Goal: Check status: Check status

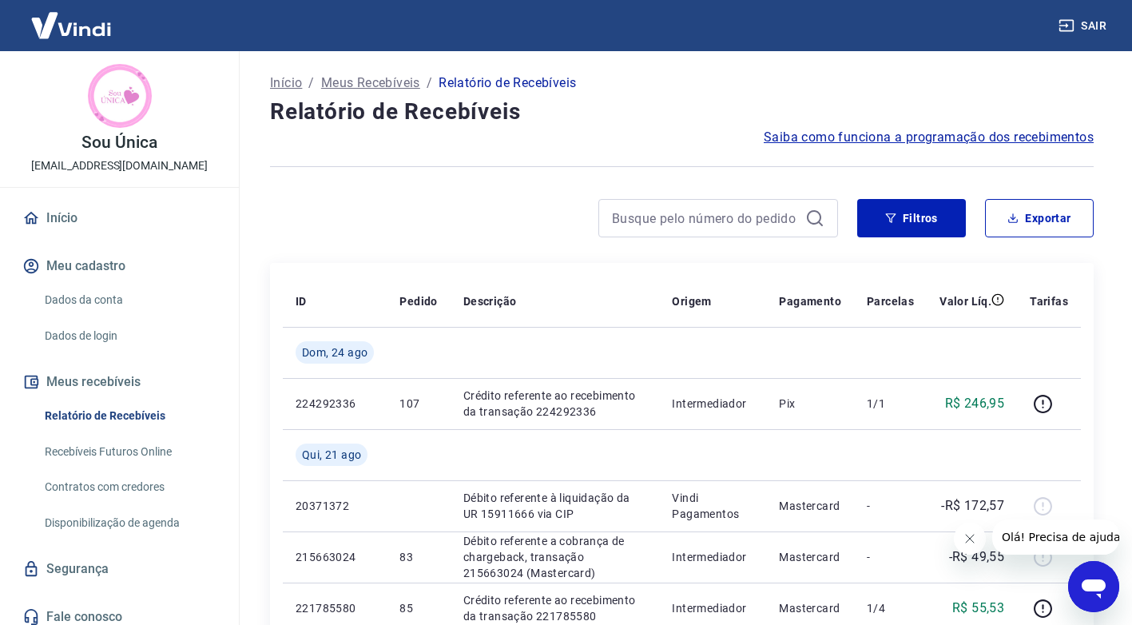
click at [632, 154] on div at bounding box center [682, 166] width 824 height 39
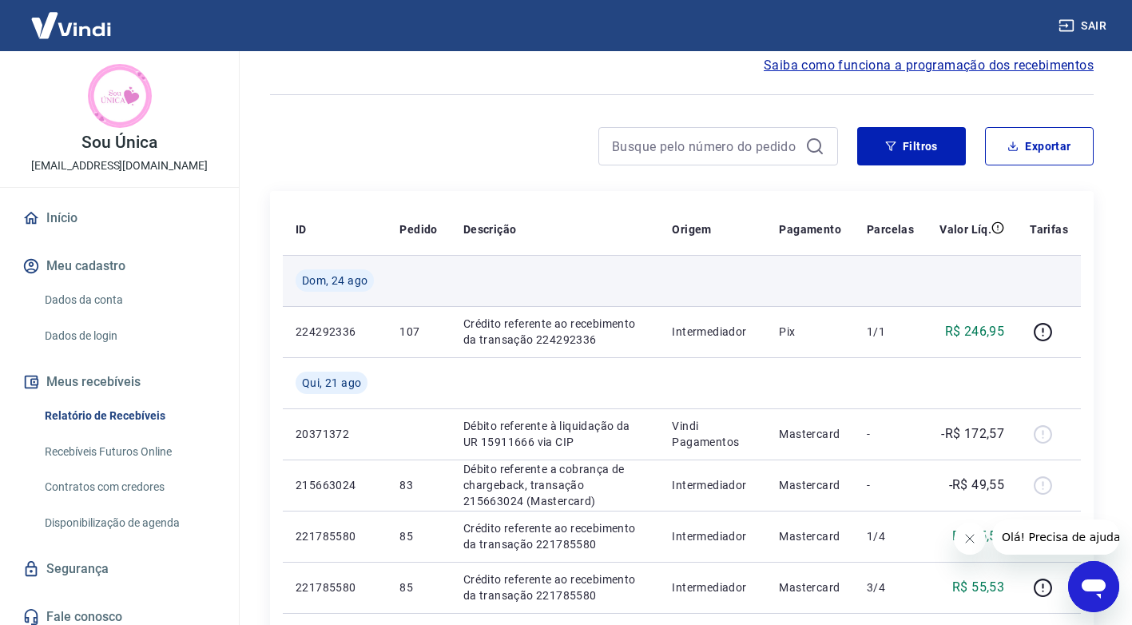
scroll to position [160, 0]
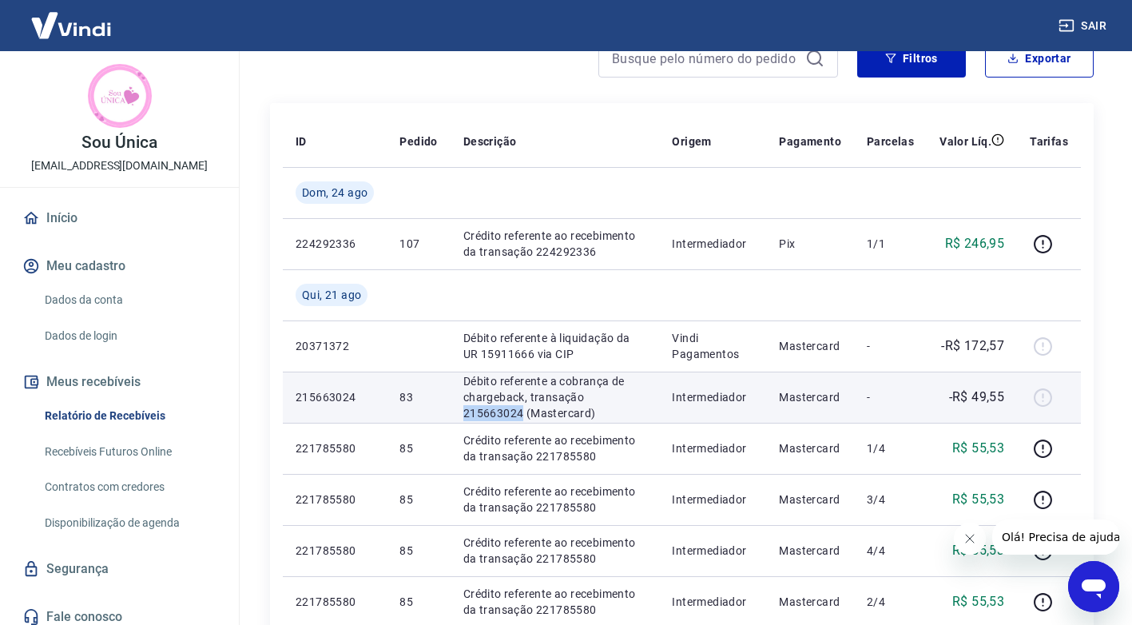
drag, startPoint x: 585, startPoint y: 395, endPoint x: 647, endPoint y: 397, distance: 61.5
click at [647, 397] on p "Débito referente a cobrança de chargeback, transação 215663024 (Mastercard)" at bounding box center [555, 397] width 184 height 48
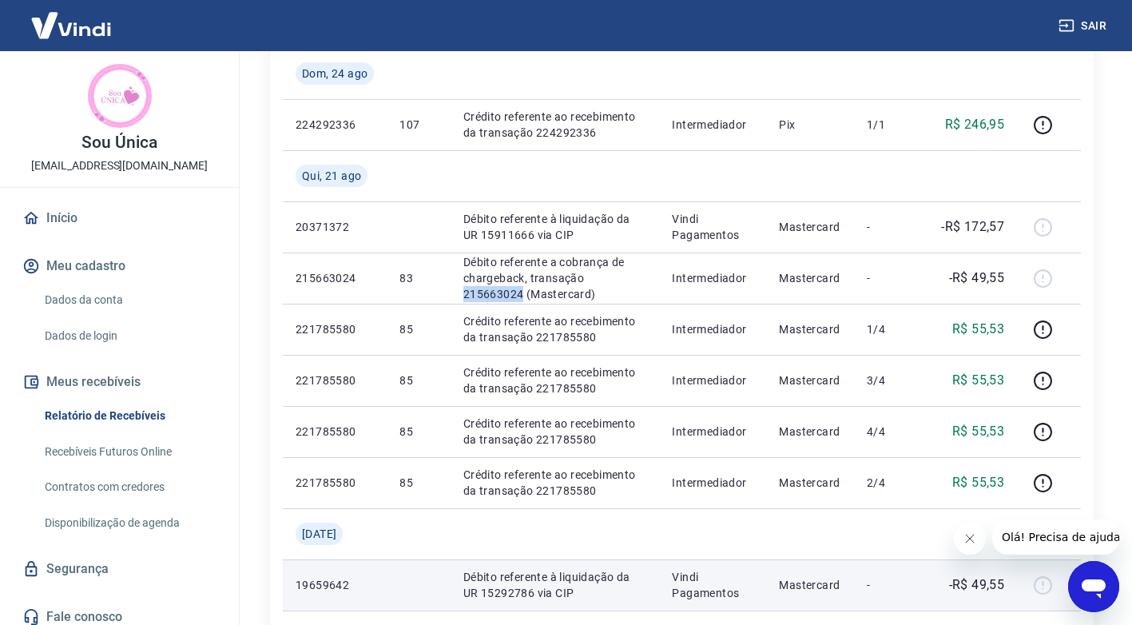
scroll to position [240, 0]
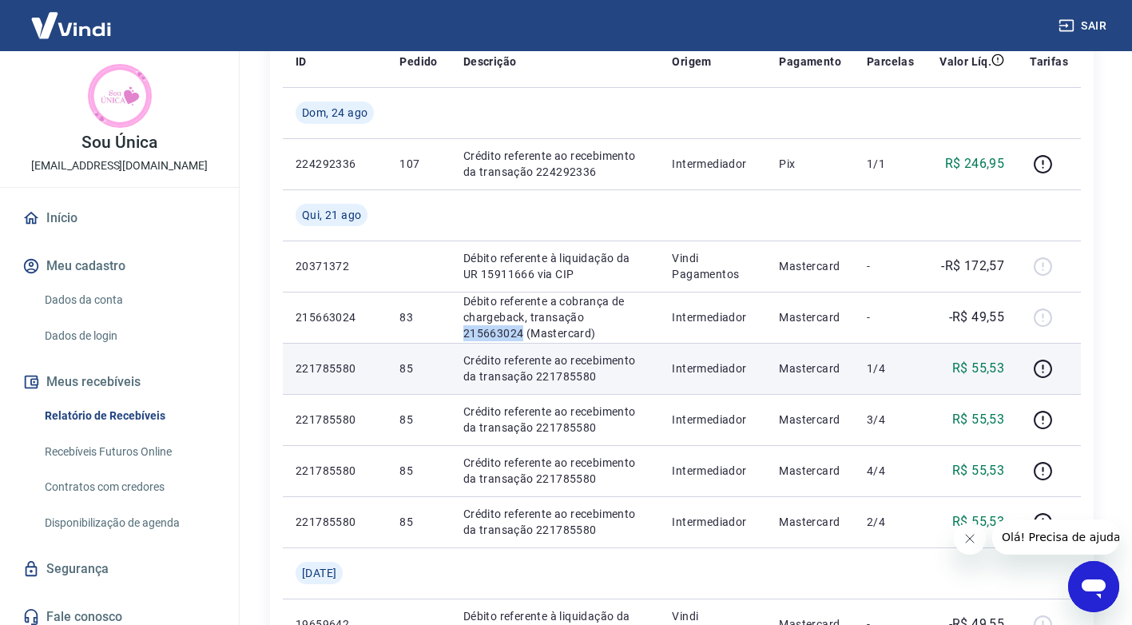
click at [605, 348] on td "Crédito referente ao recebimento da transação 221785580" at bounding box center [555, 368] width 209 height 51
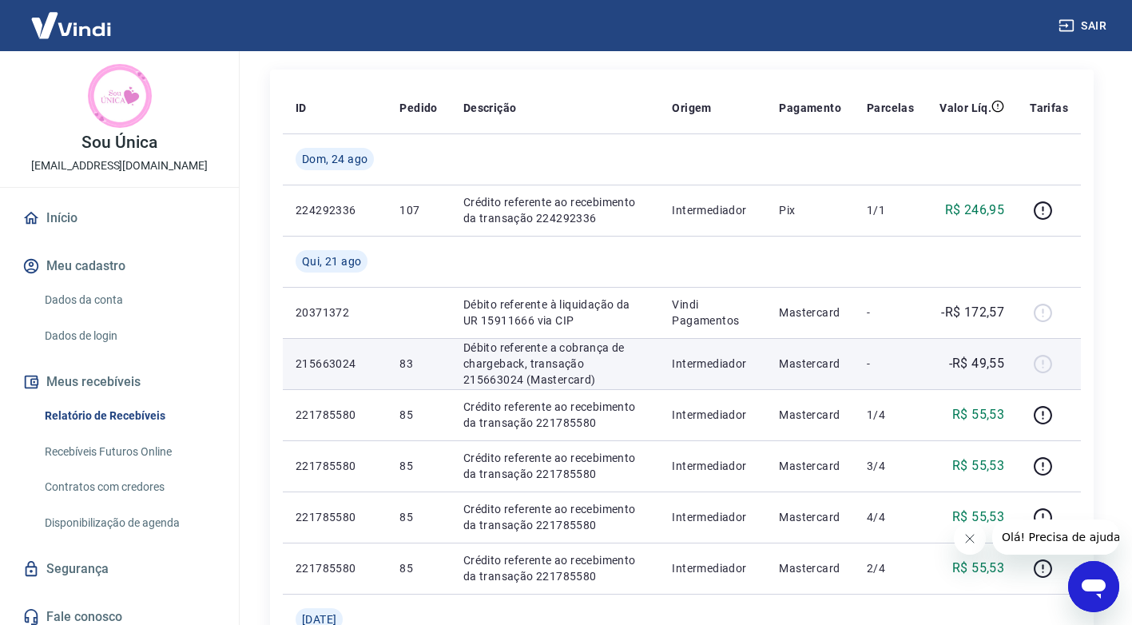
scroll to position [160, 0]
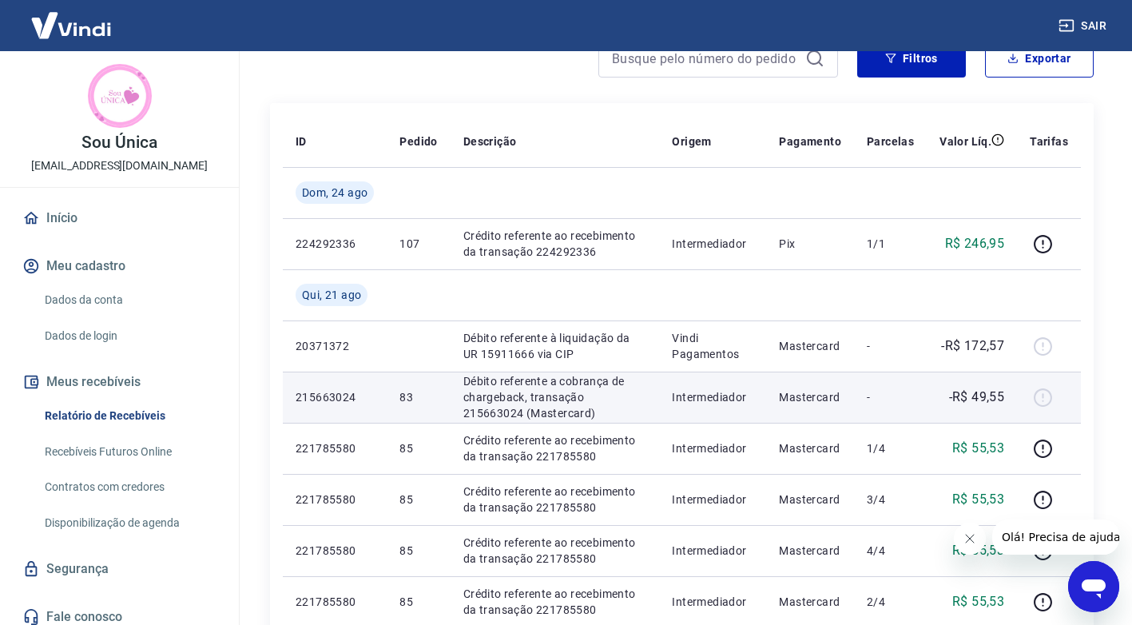
click at [916, 399] on td "-" at bounding box center [890, 396] width 73 height 51
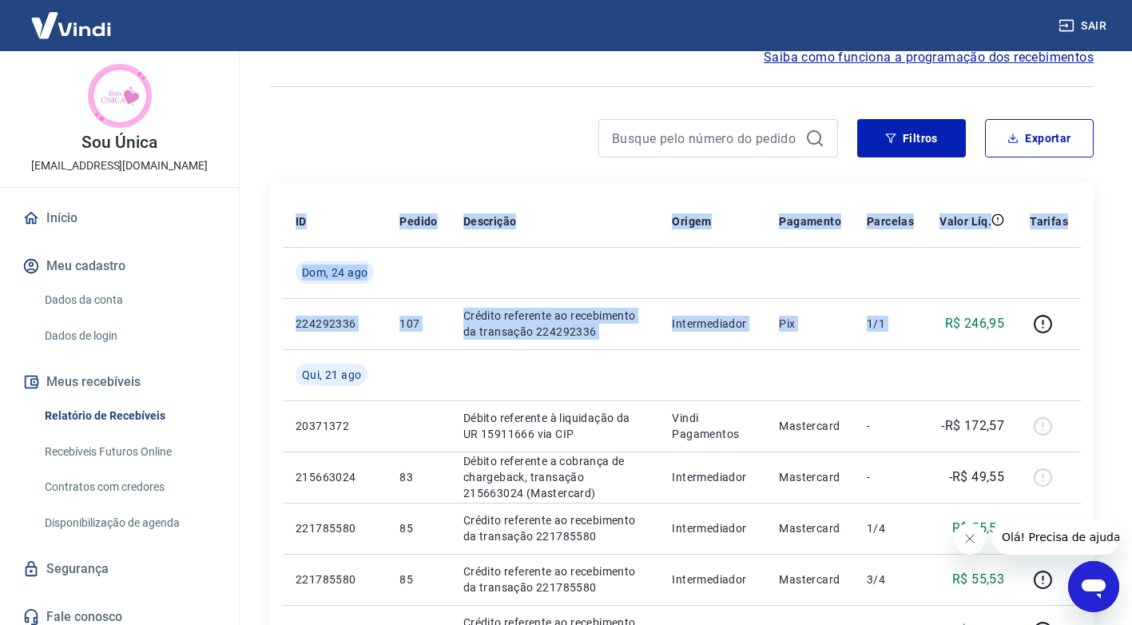
drag, startPoint x: 947, startPoint y: 324, endPoint x: 1107, endPoint y: 342, distance: 161.5
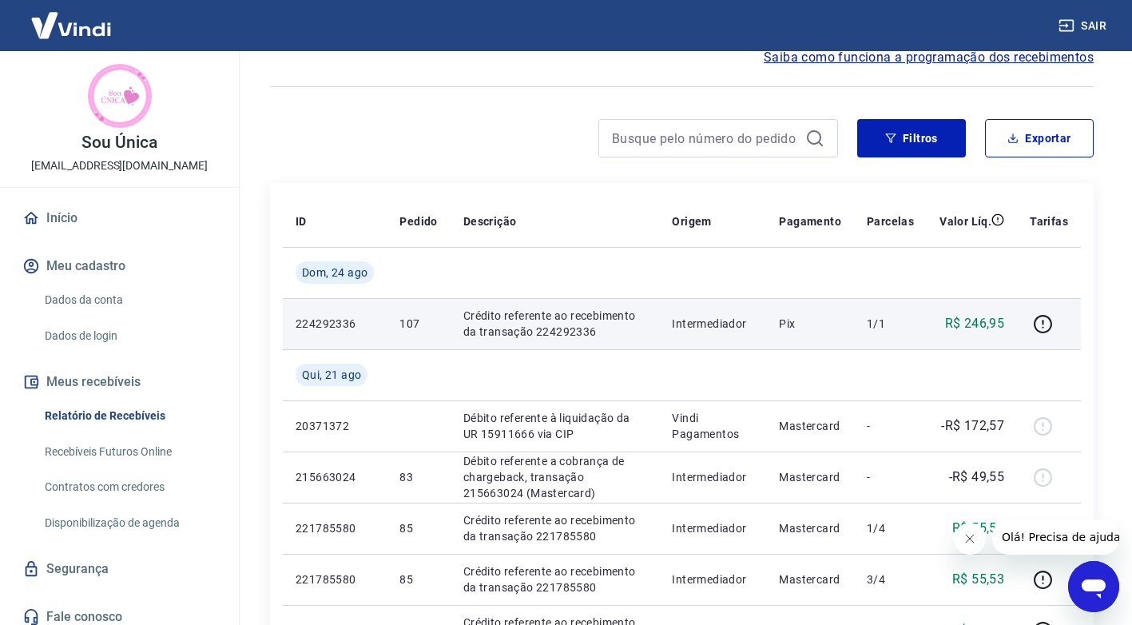
drag, startPoint x: 1103, startPoint y: 342, endPoint x: 889, endPoint y: 348, distance: 214.2
click at [889, 348] on td "1/1" at bounding box center [890, 323] width 73 height 51
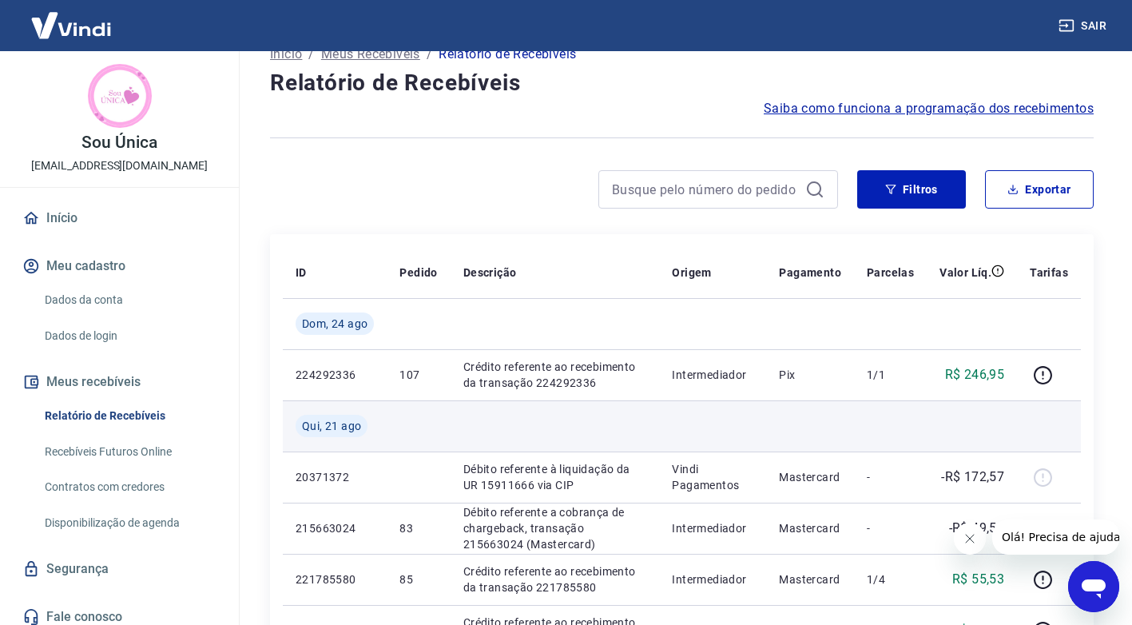
scroll to position [0, 0]
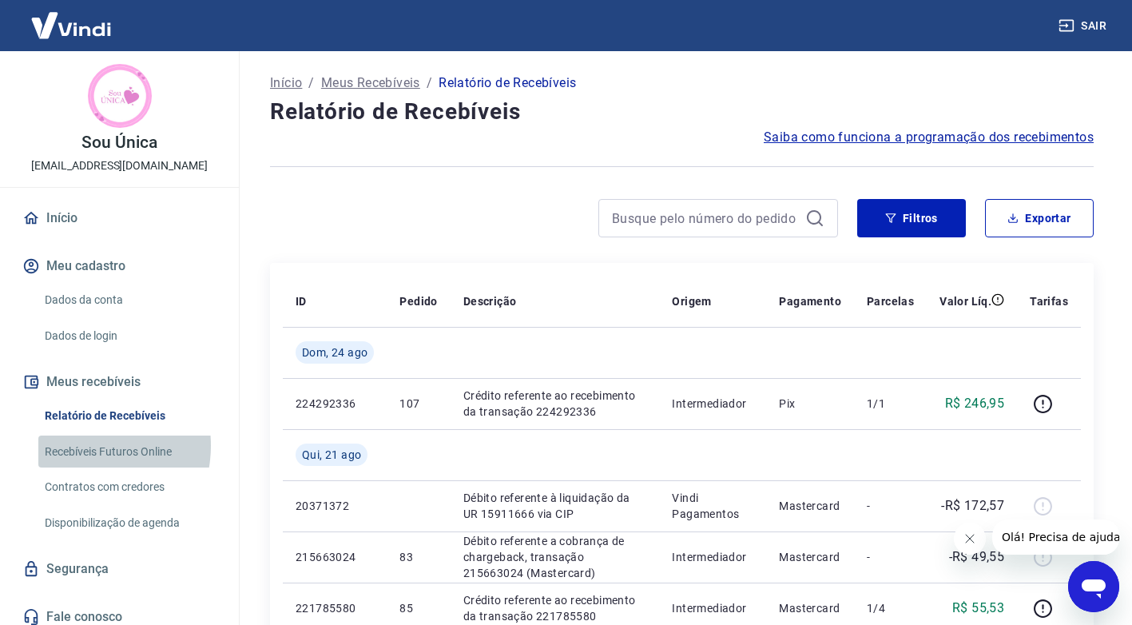
click at [77, 445] on link "Recebíveis Futuros Online" at bounding box center [128, 451] width 181 height 33
